Goal: Check status: Check status

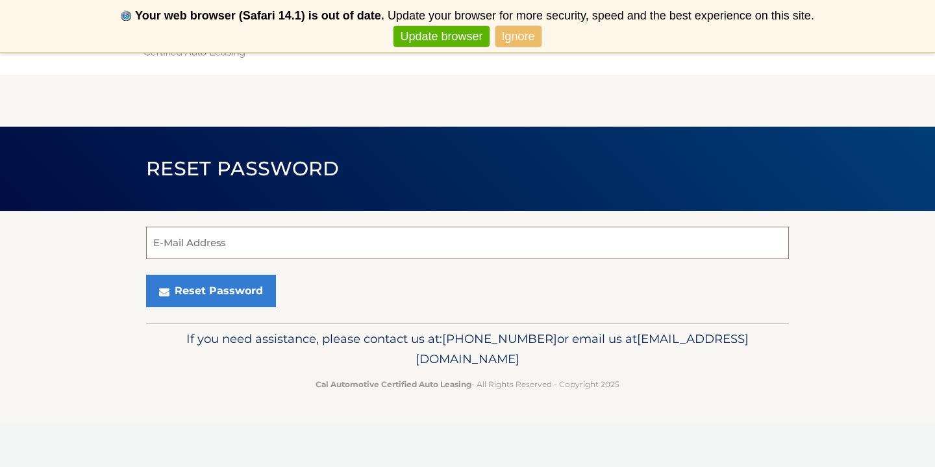
click at [467, 243] on input "E-Mail Address" at bounding box center [467, 243] width 643 height 32
type input "suki.tsang2019@gmail.com"
click at [210, 291] on button "Reset Password" at bounding box center [211, 291] width 130 height 32
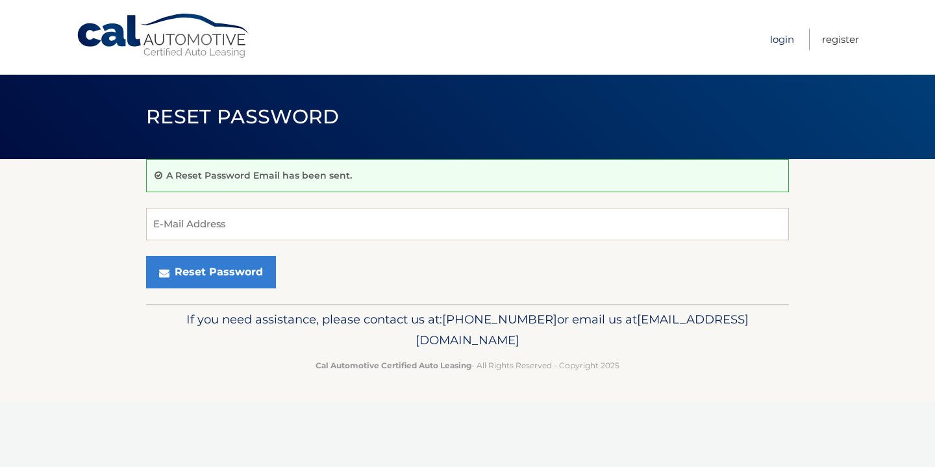
click at [776, 37] on link "Login" at bounding box center [782, 39] width 24 height 21
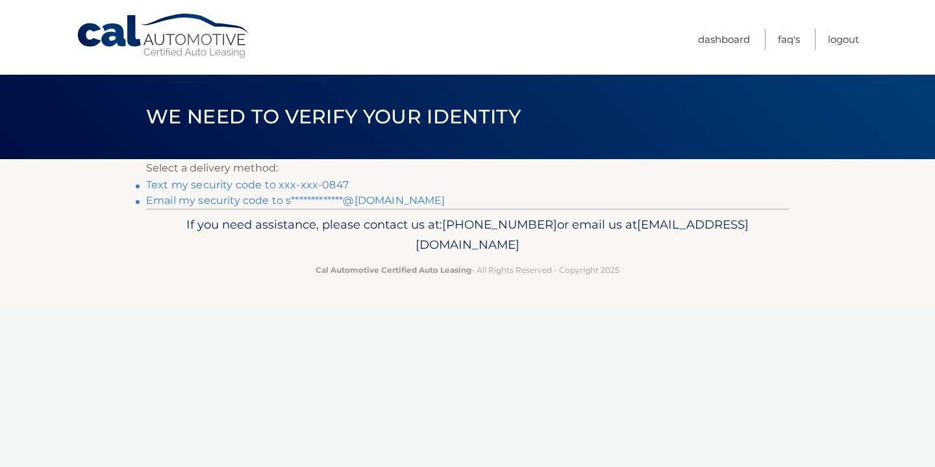
click at [300, 185] on link "Text my security code to xxx-xxx-0847" at bounding box center [247, 184] width 203 height 12
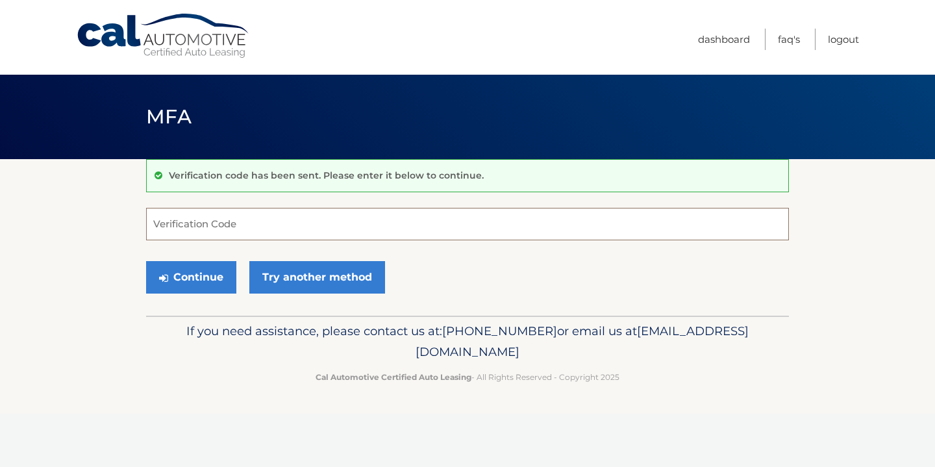
click at [280, 215] on input "Verification Code" at bounding box center [467, 224] width 643 height 32
type input "028818"
click at [191, 276] on button "Continue" at bounding box center [191, 277] width 90 height 32
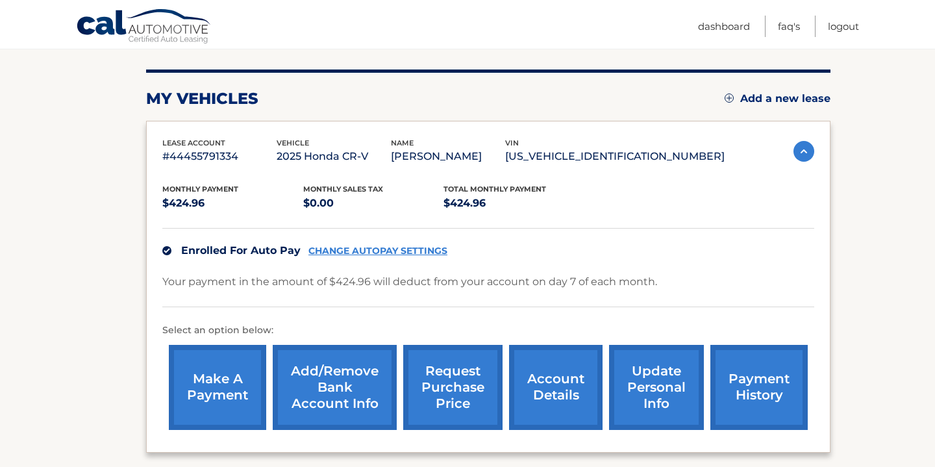
scroll to position [149, 0]
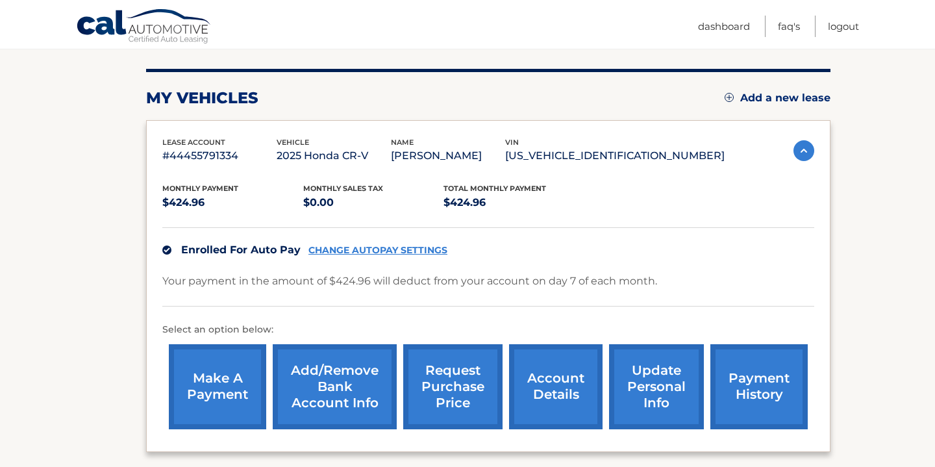
click at [560, 369] on link "account details" at bounding box center [555, 386] width 93 height 85
click at [549, 395] on link "account details" at bounding box center [555, 386] width 93 height 85
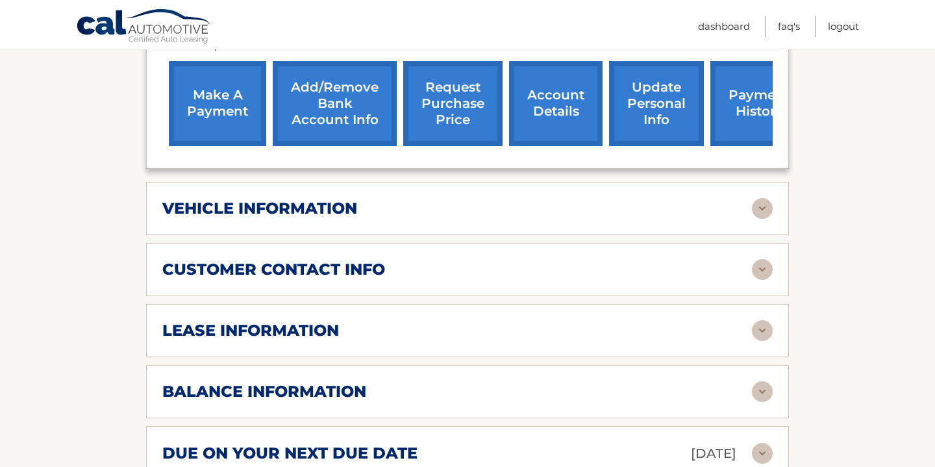
scroll to position [450, 0]
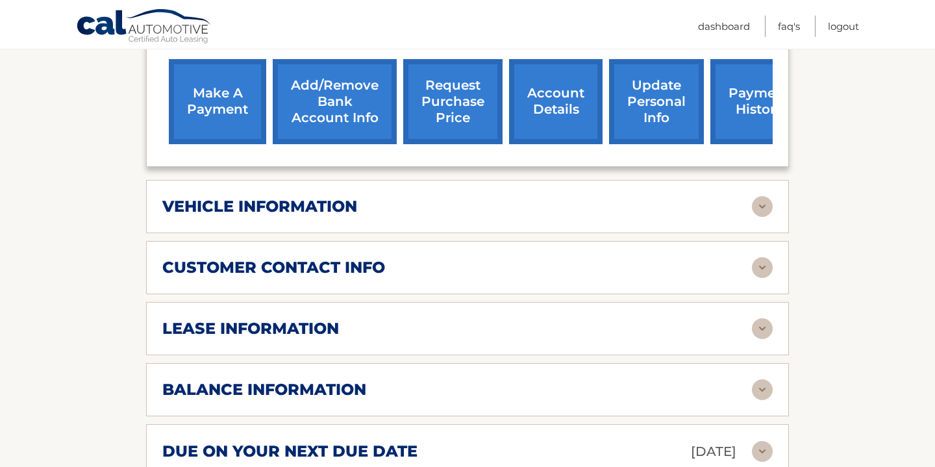
click at [496, 271] on div "customer contact info" at bounding box center [456, 267] width 589 height 19
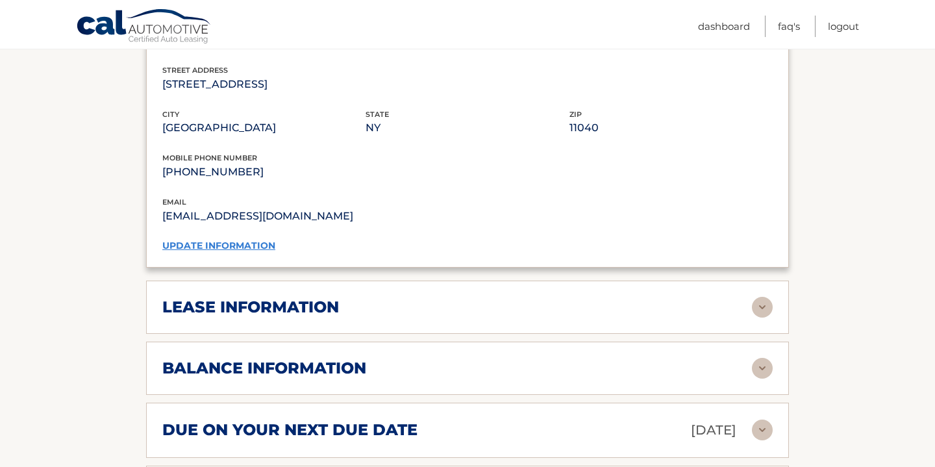
scroll to position [737, 0]
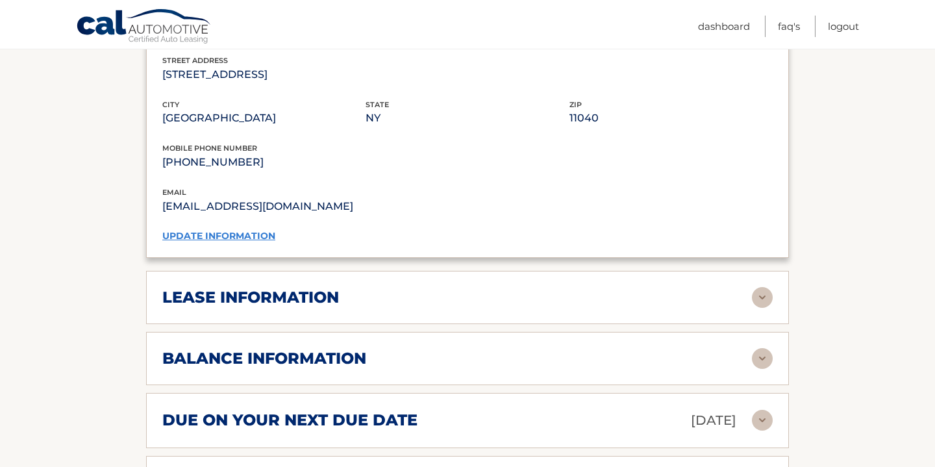
click at [447, 296] on div "lease information" at bounding box center [456, 297] width 589 height 19
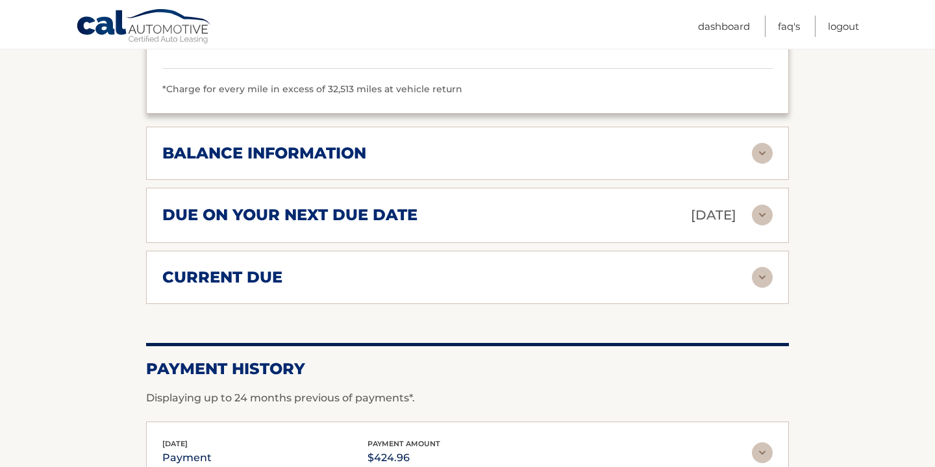
scroll to position [1188, 0]
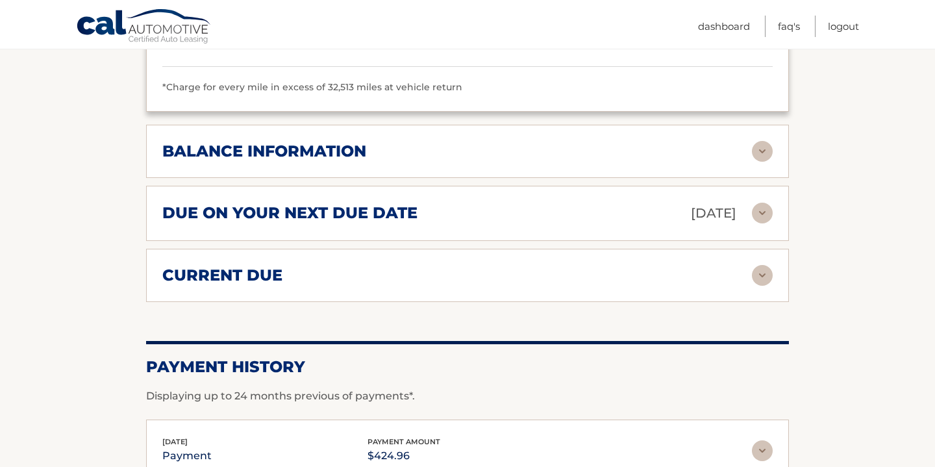
click at [444, 280] on div "current due Late Charges $0.00 Miscelleneous Charges* $0.00 Sales Tax $0.00 pay…" at bounding box center [467, 275] width 643 height 53
click at [766, 267] on img at bounding box center [762, 275] width 21 height 21
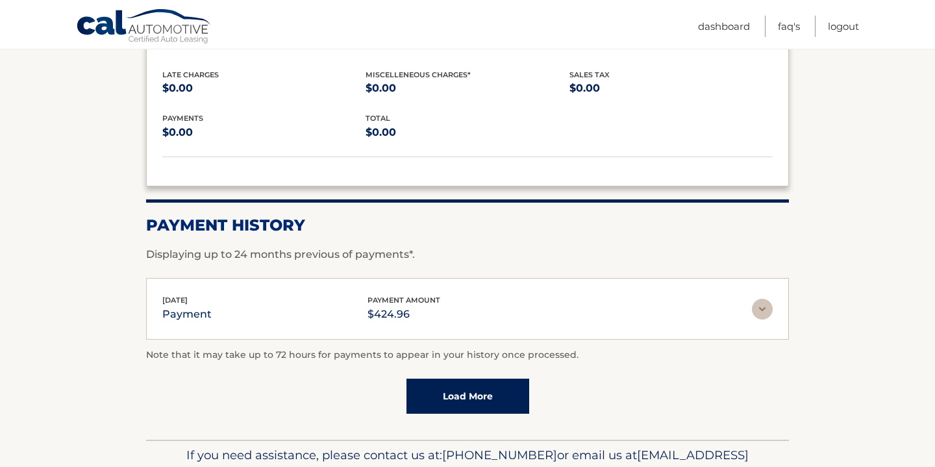
scroll to position [1430, 0]
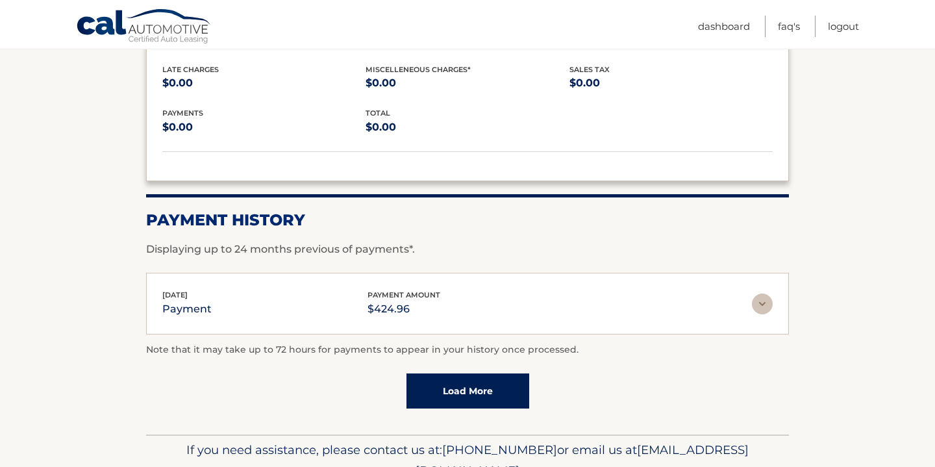
click at [761, 293] on img at bounding box center [762, 303] width 21 height 21
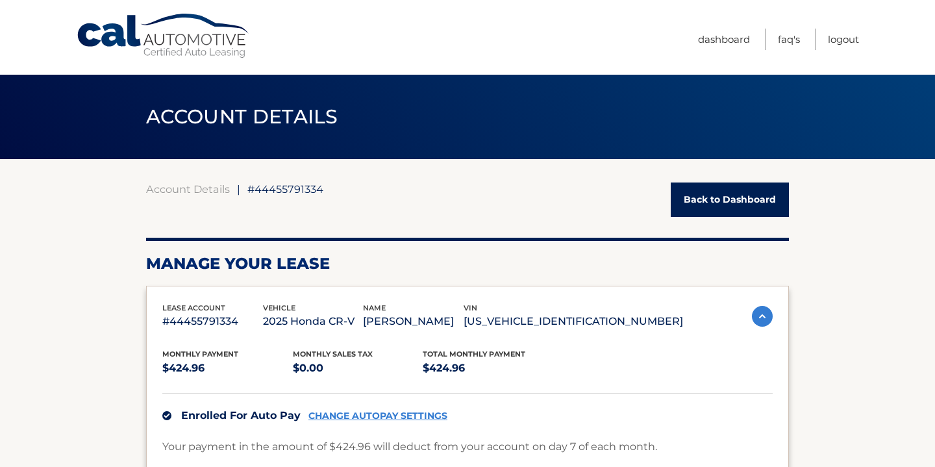
scroll to position [0, 0]
click at [731, 37] on link "Dashboard" at bounding box center [724, 39] width 52 height 21
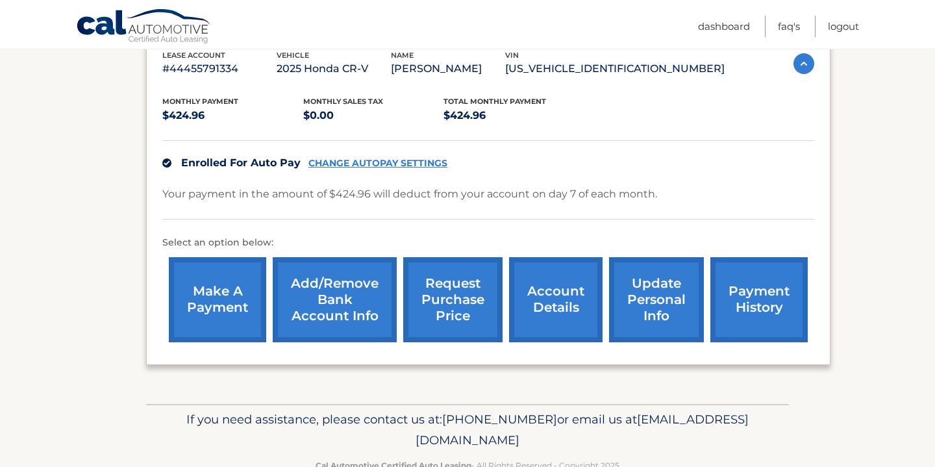
scroll to position [238, 0]
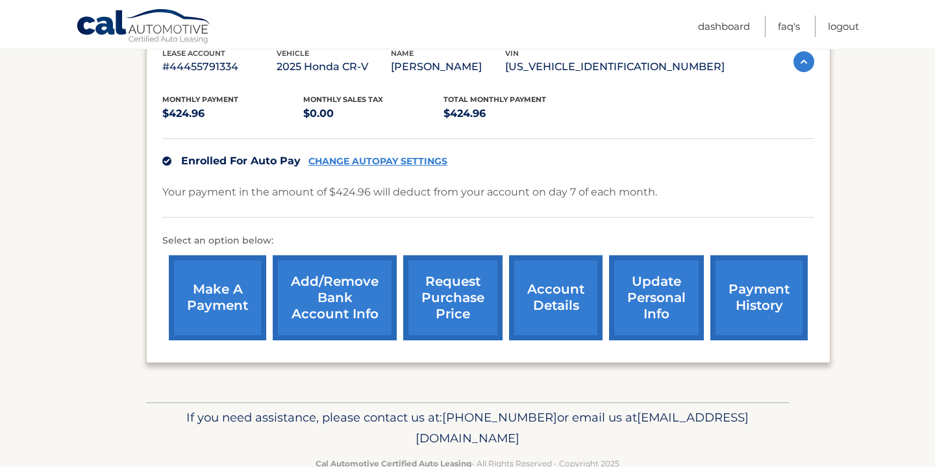
click at [590, 292] on link "account details" at bounding box center [555, 297] width 93 height 85
click at [550, 289] on link "account details" at bounding box center [555, 297] width 93 height 85
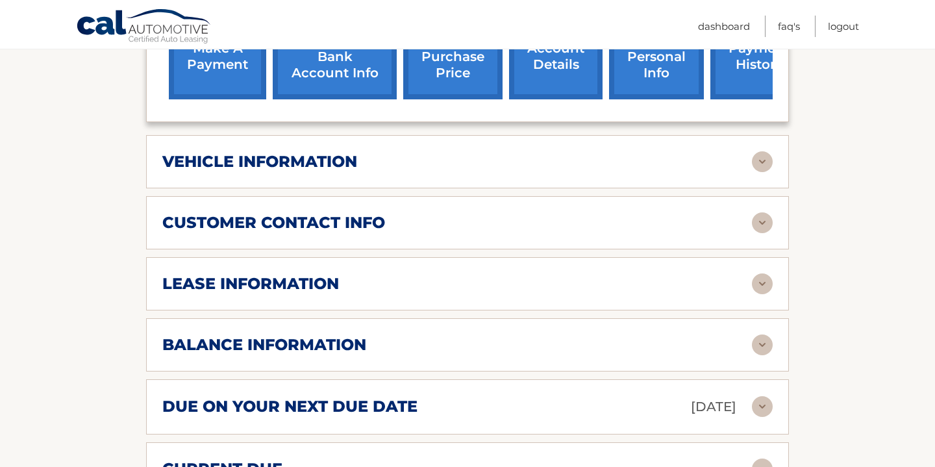
scroll to position [496, 0]
click at [761, 291] on img at bounding box center [762, 283] width 21 height 21
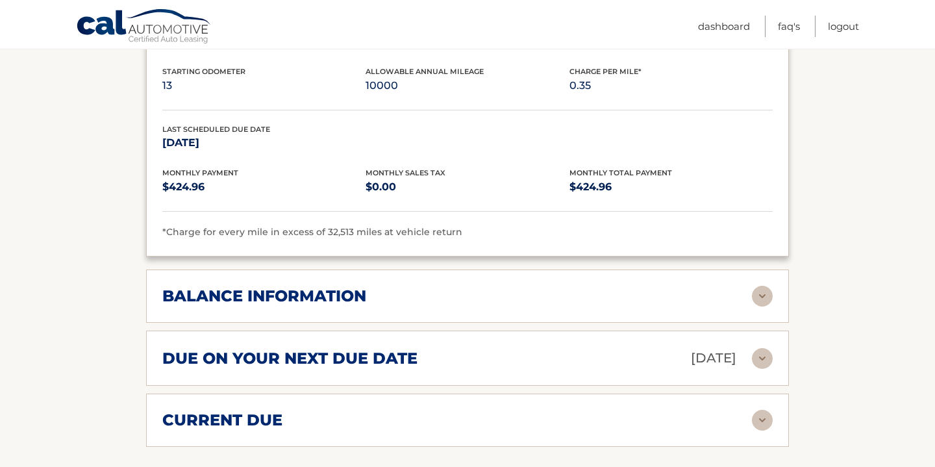
scroll to position [880, 0]
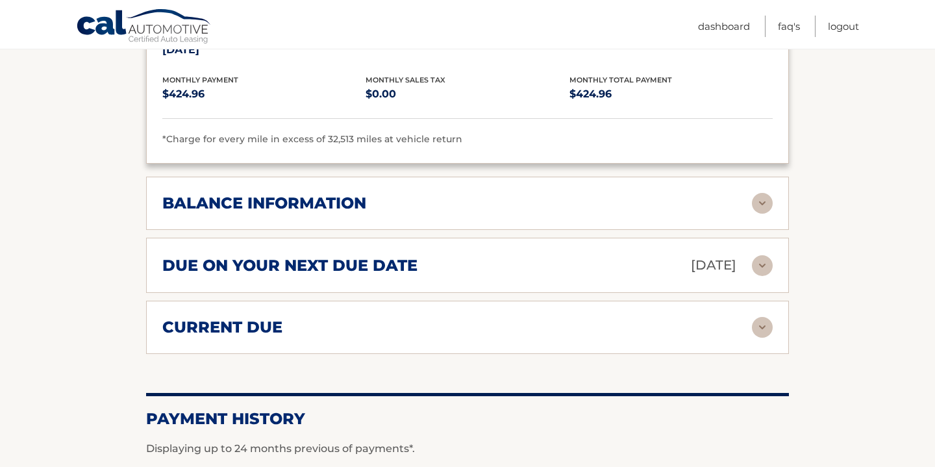
click at [761, 197] on img at bounding box center [762, 203] width 21 height 21
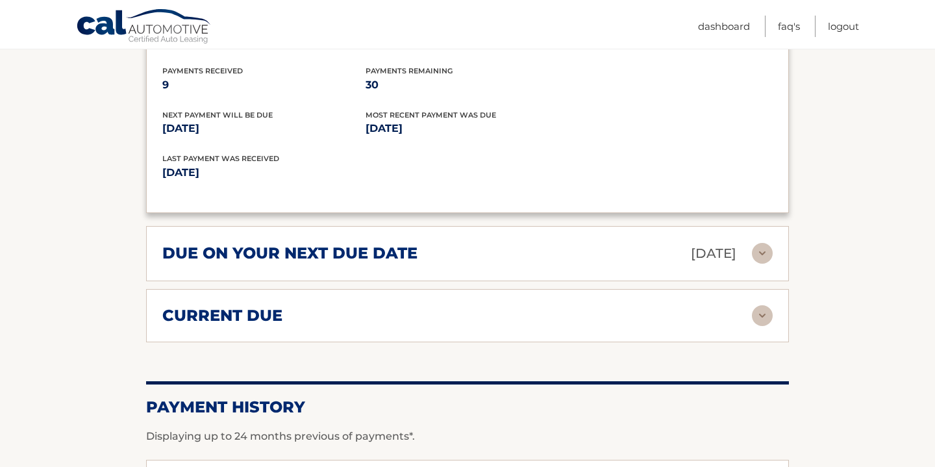
scroll to position [1051, 0]
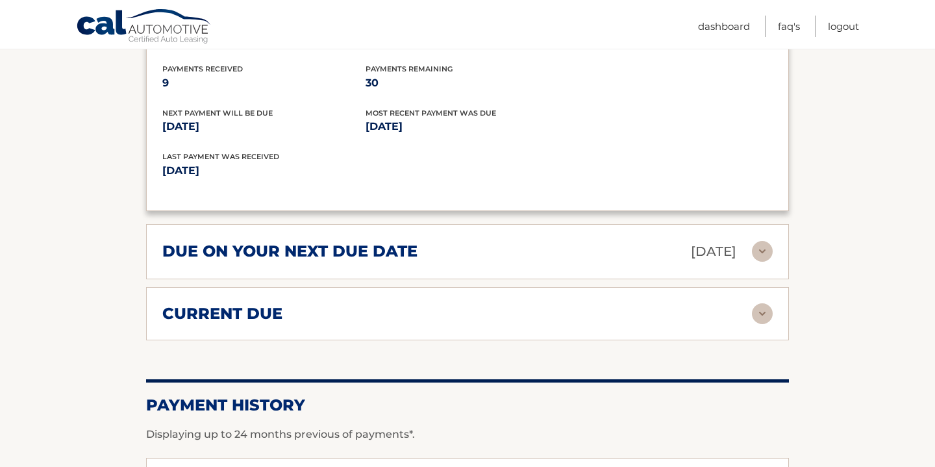
click at [765, 251] on img at bounding box center [762, 251] width 21 height 21
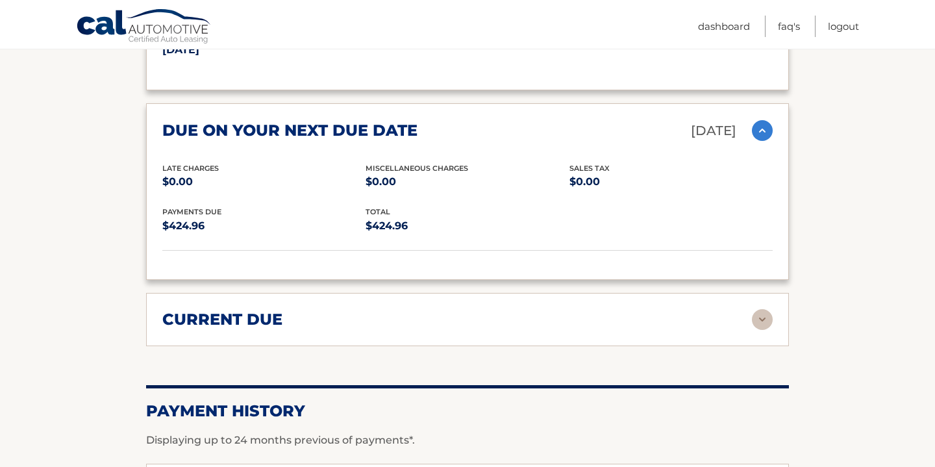
scroll to position [1222, 0]
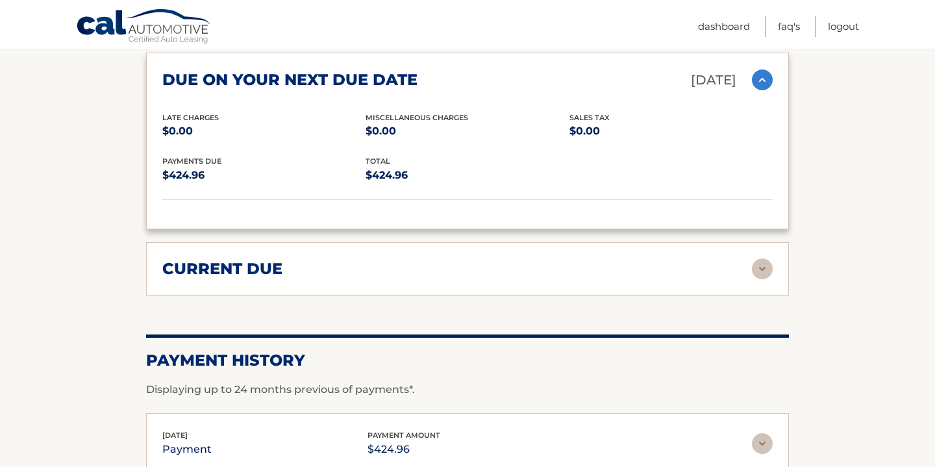
click at [766, 262] on img at bounding box center [762, 268] width 21 height 21
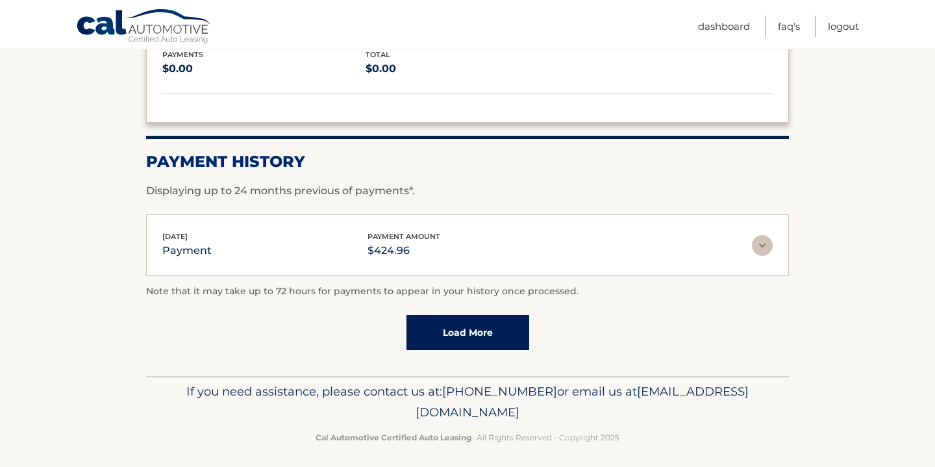
scroll to position [1515, 0]
click at [728, 25] on link "Dashboard" at bounding box center [724, 26] width 52 height 21
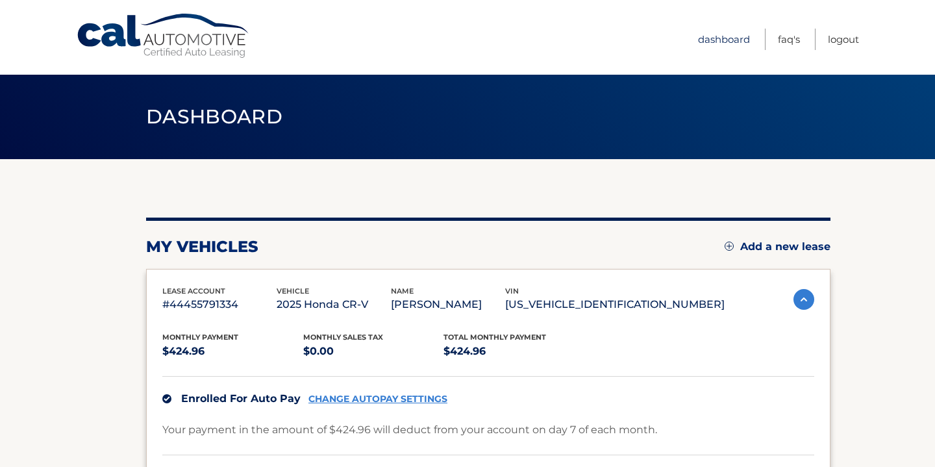
click at [742, 40] on link "Dashboard" at bounding box center [724, 39] width 52 height 21
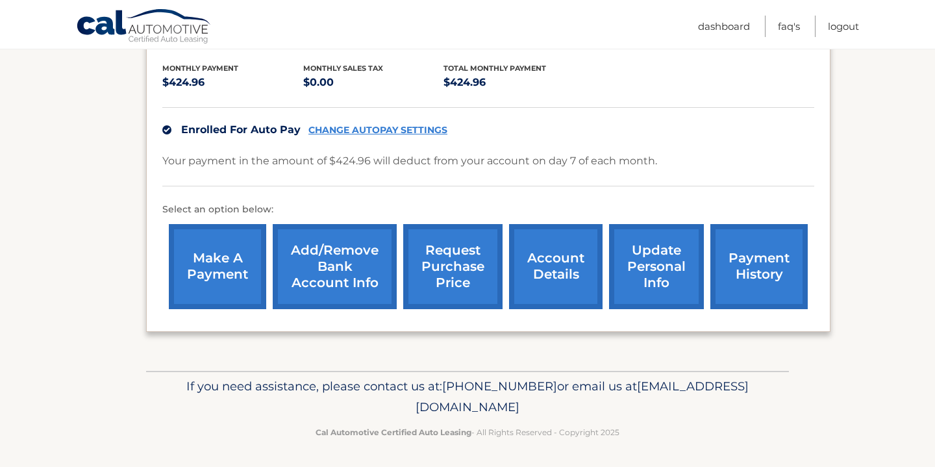
scroll to position [268, 0]
click at [537, 264] on link "account details" at bounding box center [555, 267] width 93 height 85
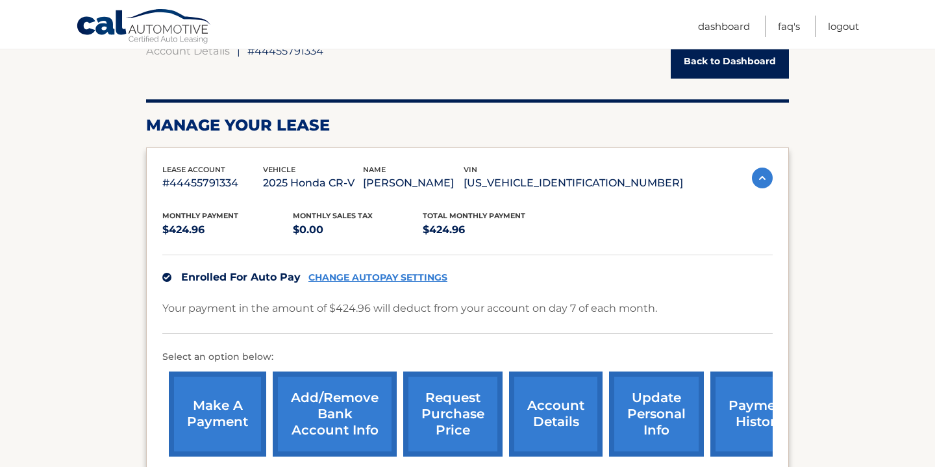
scroll to position [138, 0]
click at [763, 178] on img at bounding box center [762, 177] width 21 height 21
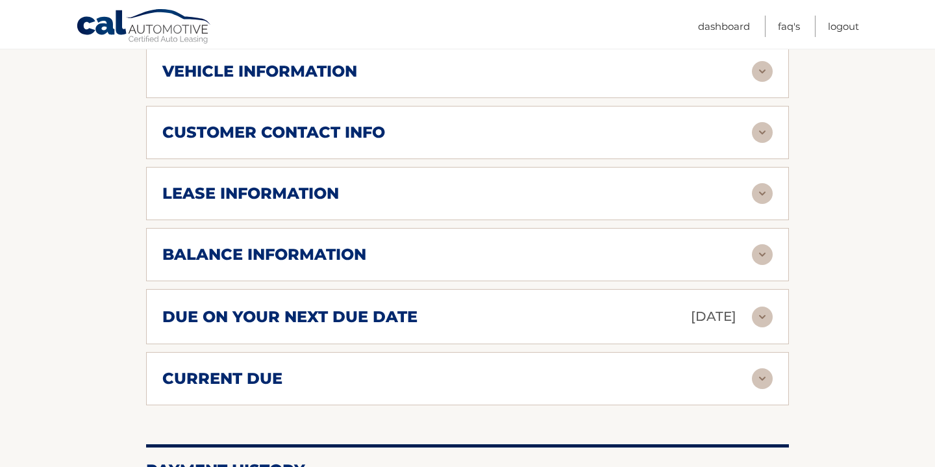
scroll to position [310, 0]
click at [762, 255] on img at bounding box center [762, 253] width 21 height 21
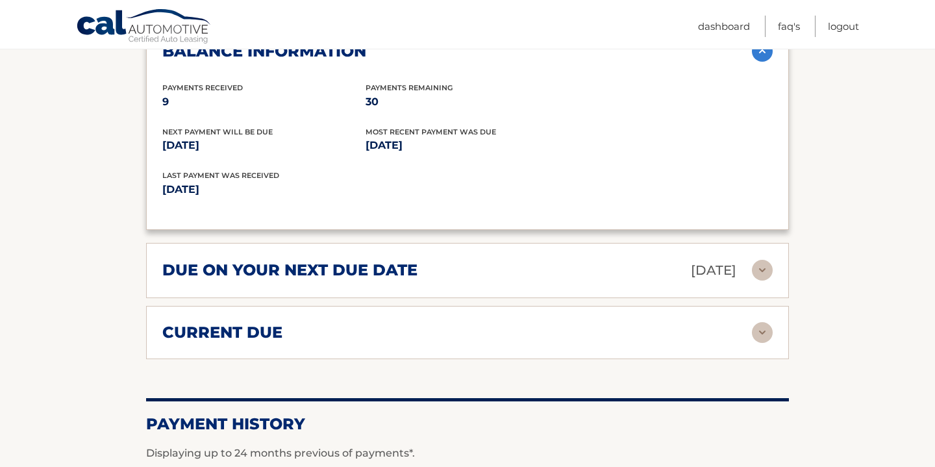
scroll to position [515, 0]
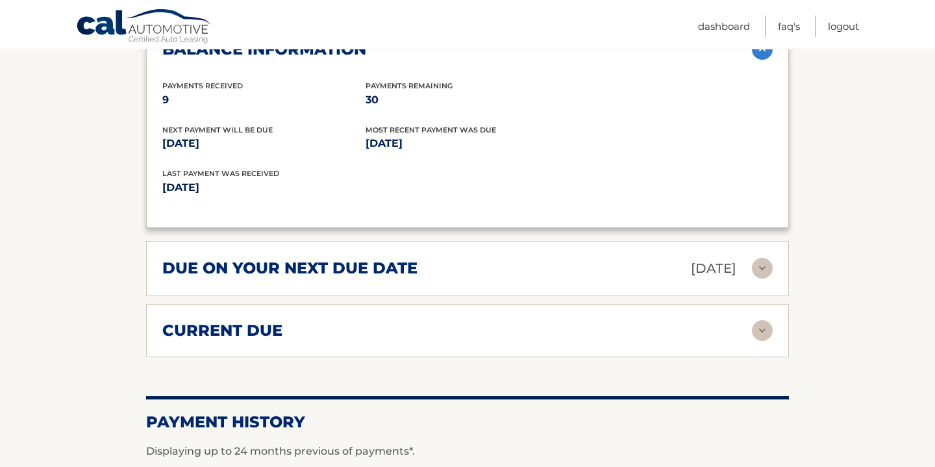
click at [764, 258] on img at bounding box center [762, 268] width 21 height 21
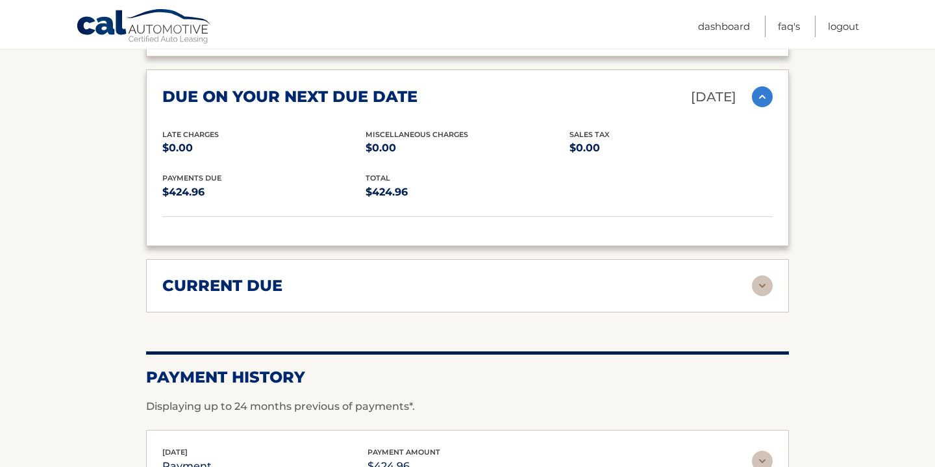
scroll to position [700, 0]
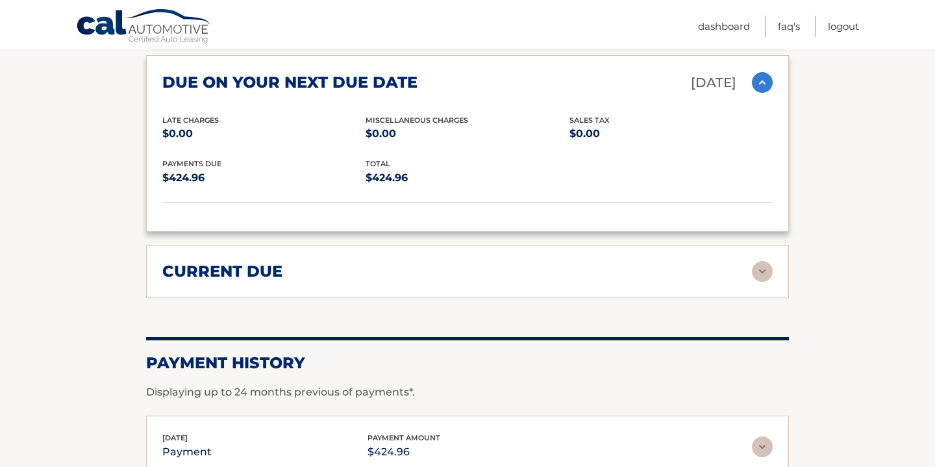
click at [752, 265] on img at bounding box center [762, 271] width 21 height 21
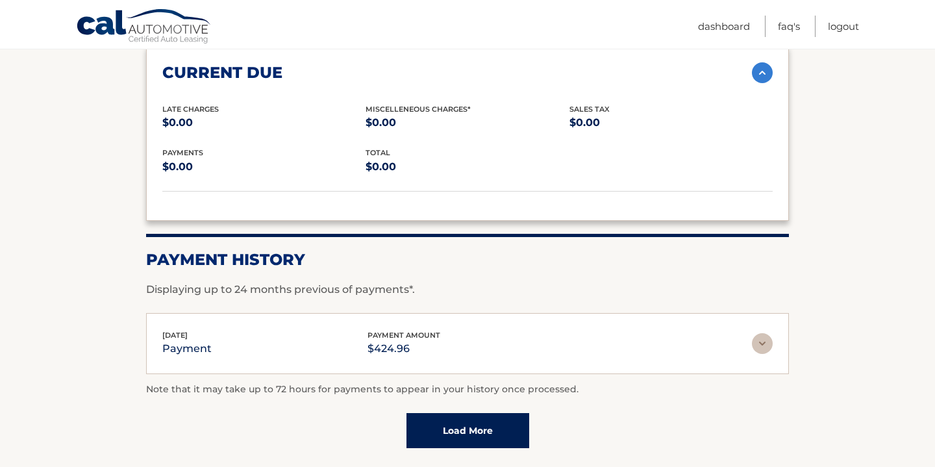
scroll to position [913, 0]
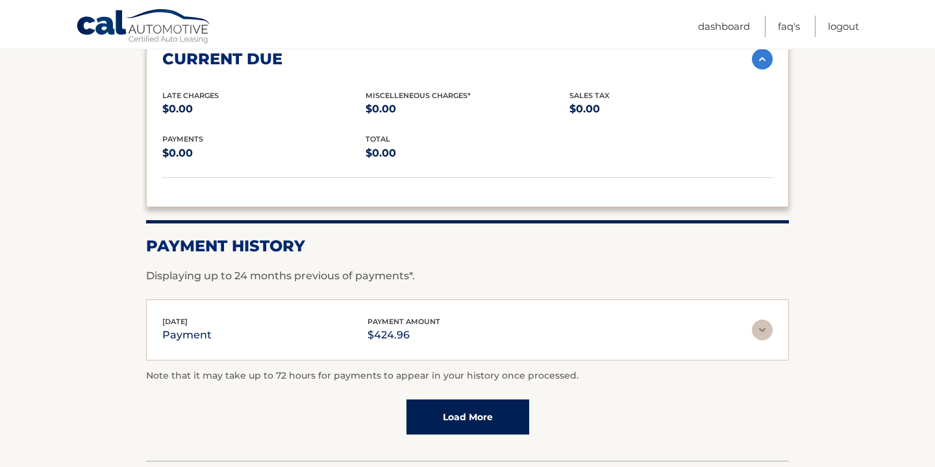
click at [761, 323] on img at bounding box center [762, 329] width 21 height 21
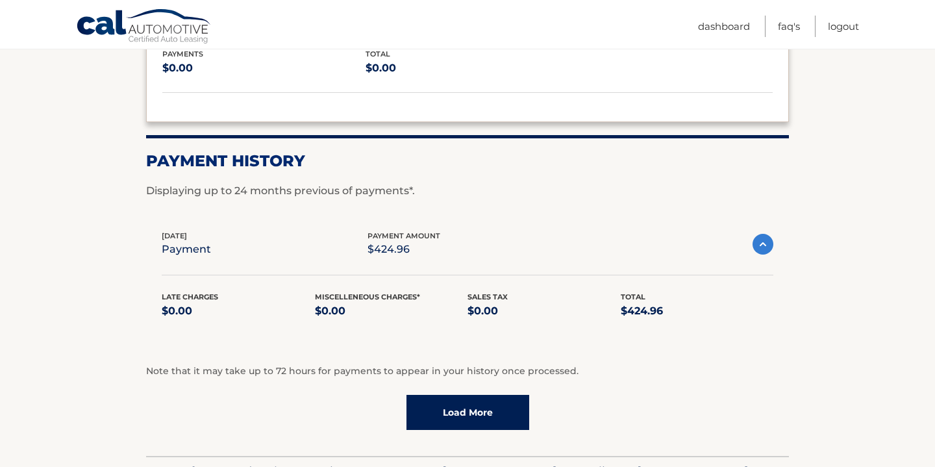
scroll to position [1001, 0]
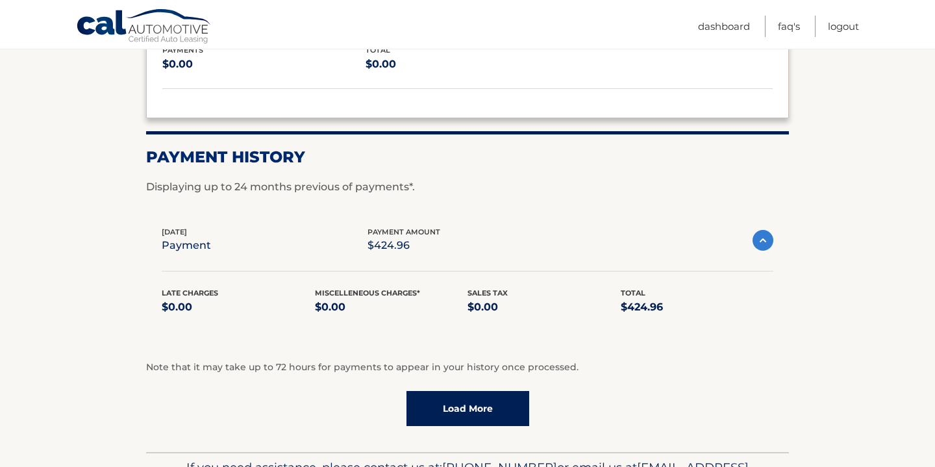
click at [496, 393] on link "Load More" at bounding box center [467, 408] width 123 height 35
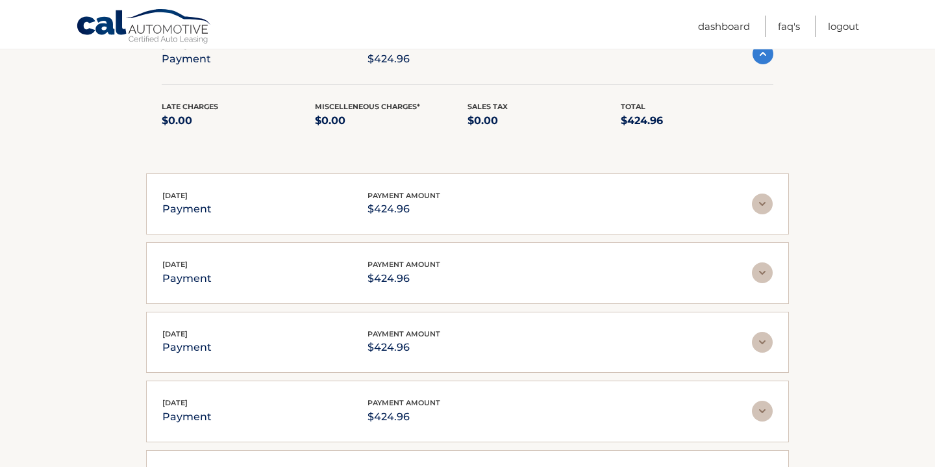
scroll to position [1188, 0]
click at [757, 201] on img at bounding box center [762, 203] width 21 height 21
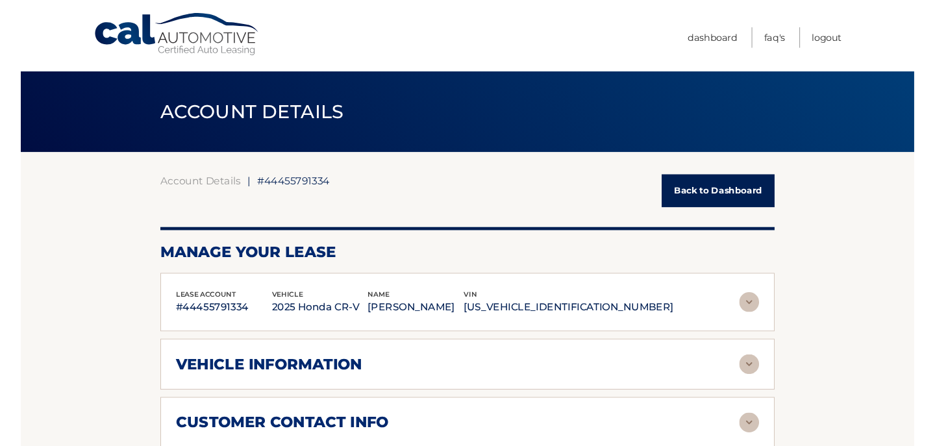
scroll to position [0, 0]
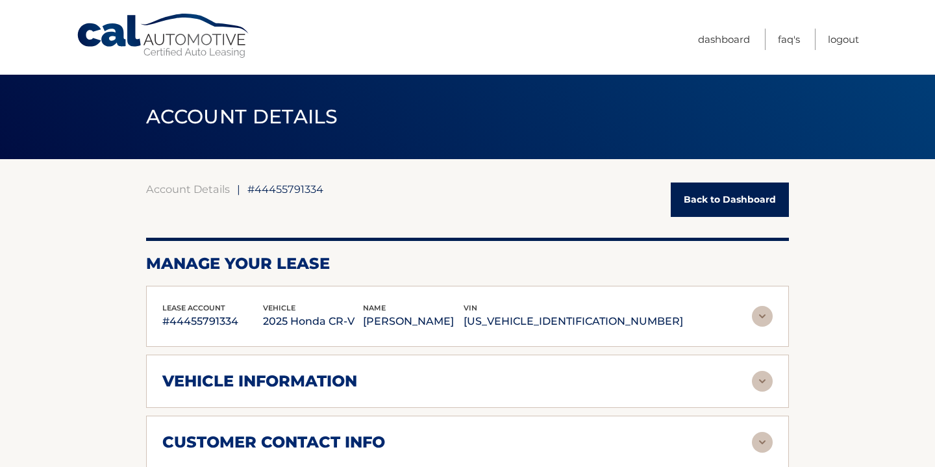
click at [768, 313] on img at bounding box center [762, 316] width 21 height 21
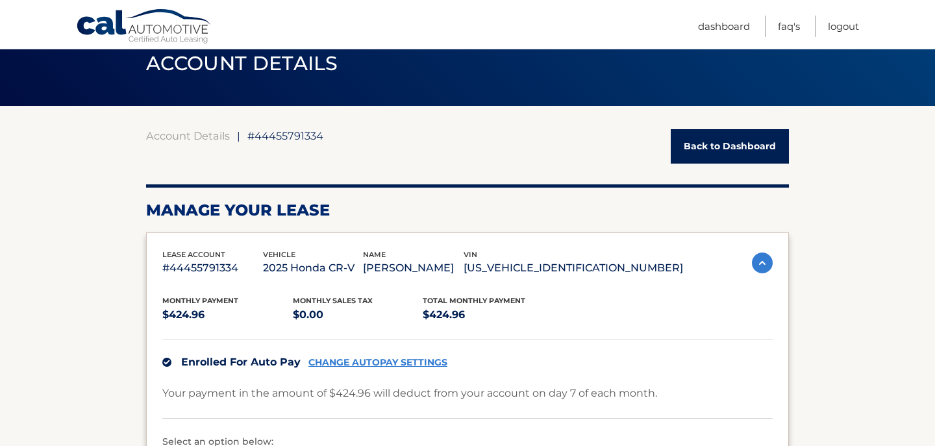
scroll to position [57, 0]
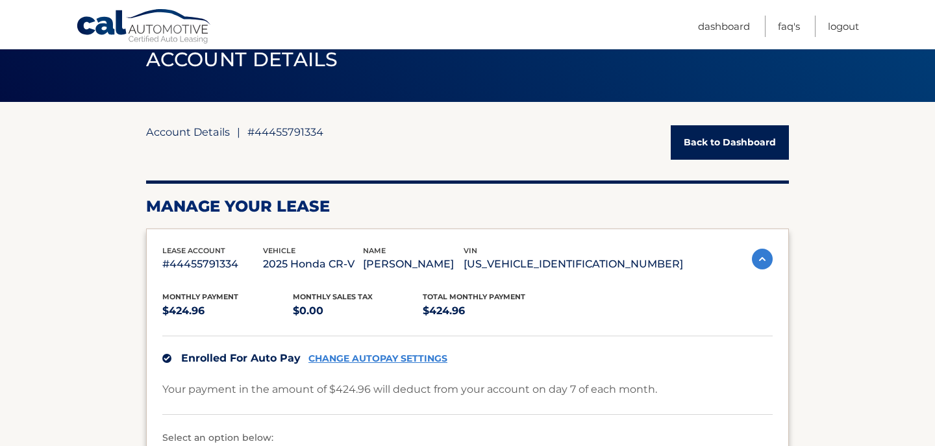
click at [186, 130] on link "Account Details" at bounding box center [188, 131] width 84 height 13
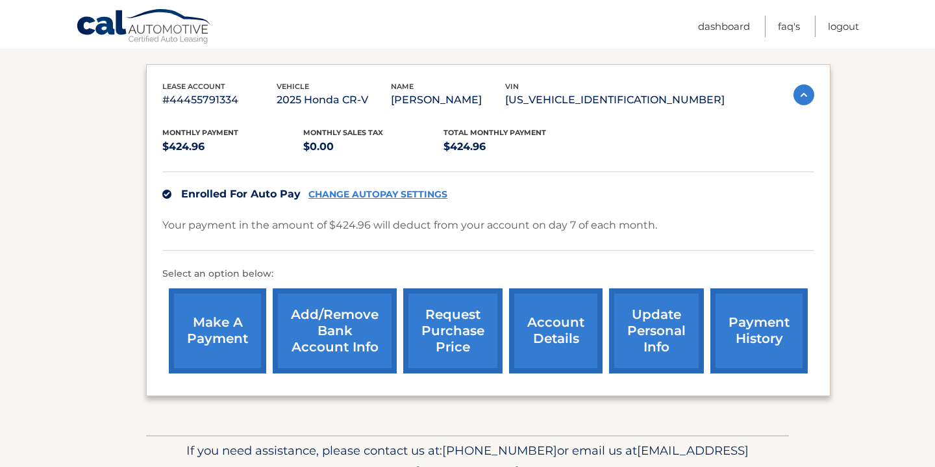
scroll to position [202, 0]
